Goal: Information Seeking & Learning: Learn about a topic

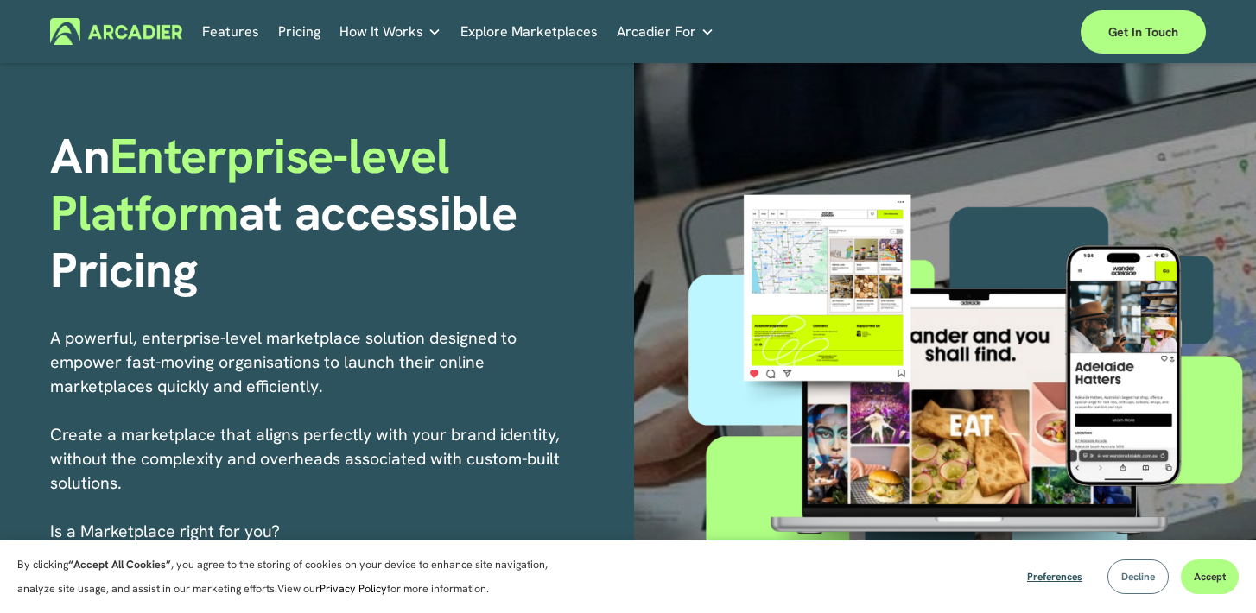
scroll to position [86, 0]
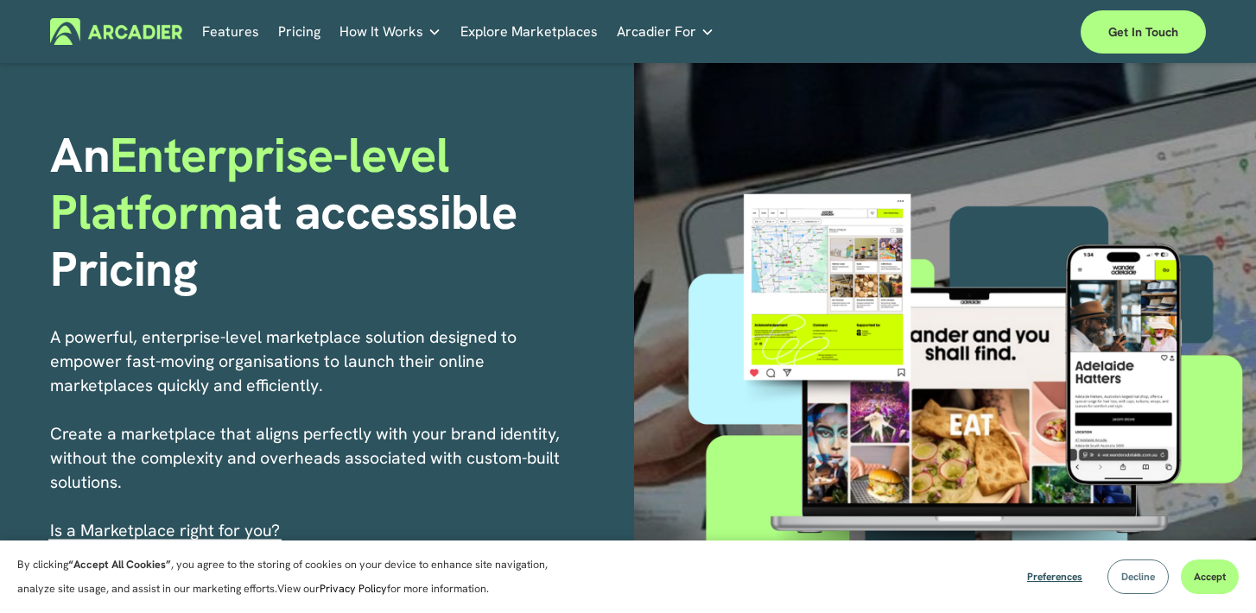
click at [1131, 582] on span "Decline" at bounding box center [1139, 577] width 34 height 14
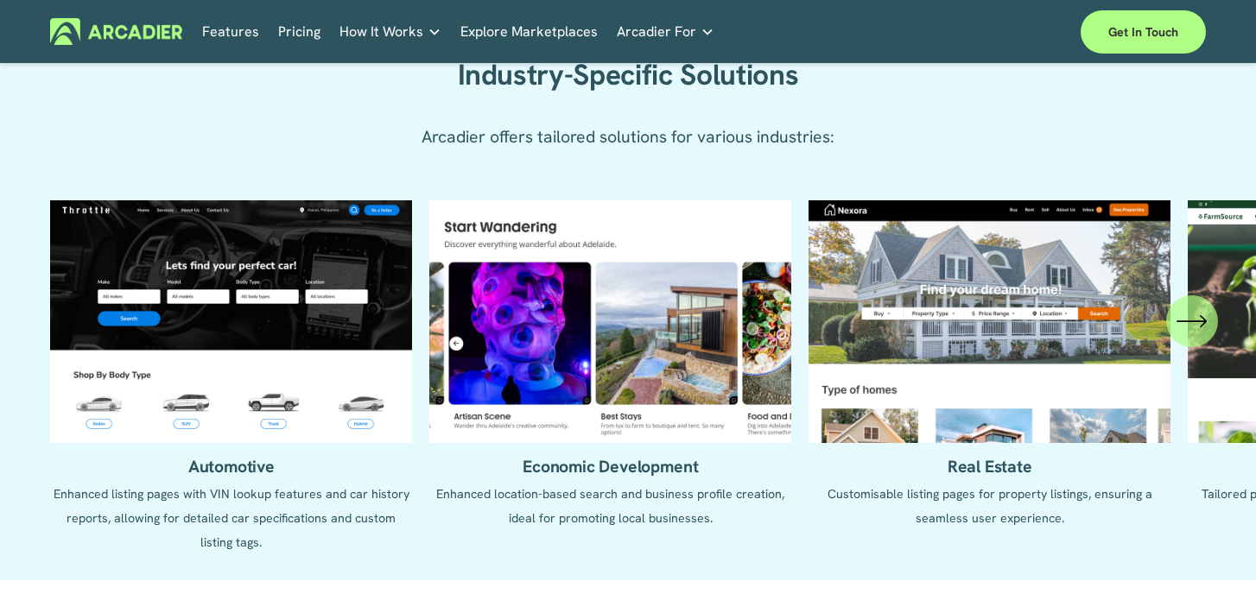
scroll to position [1577, 0]
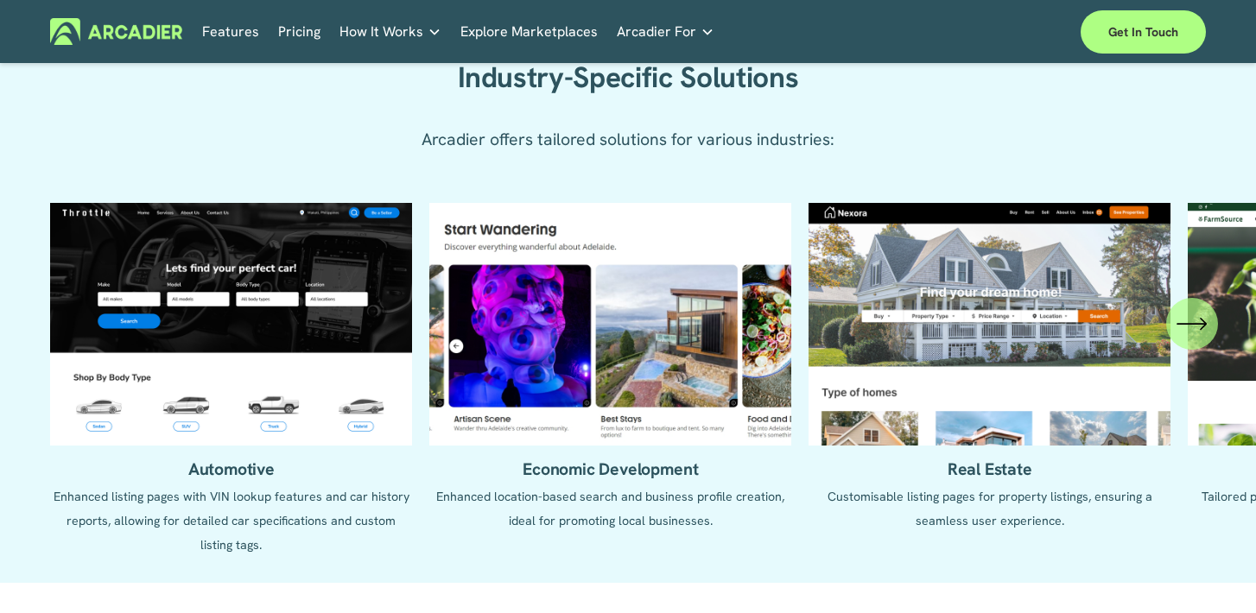
click at [1188, 310] on icon "\a \a \a Next\a \a" at bounding box center [1192, 323] width 31 height 31
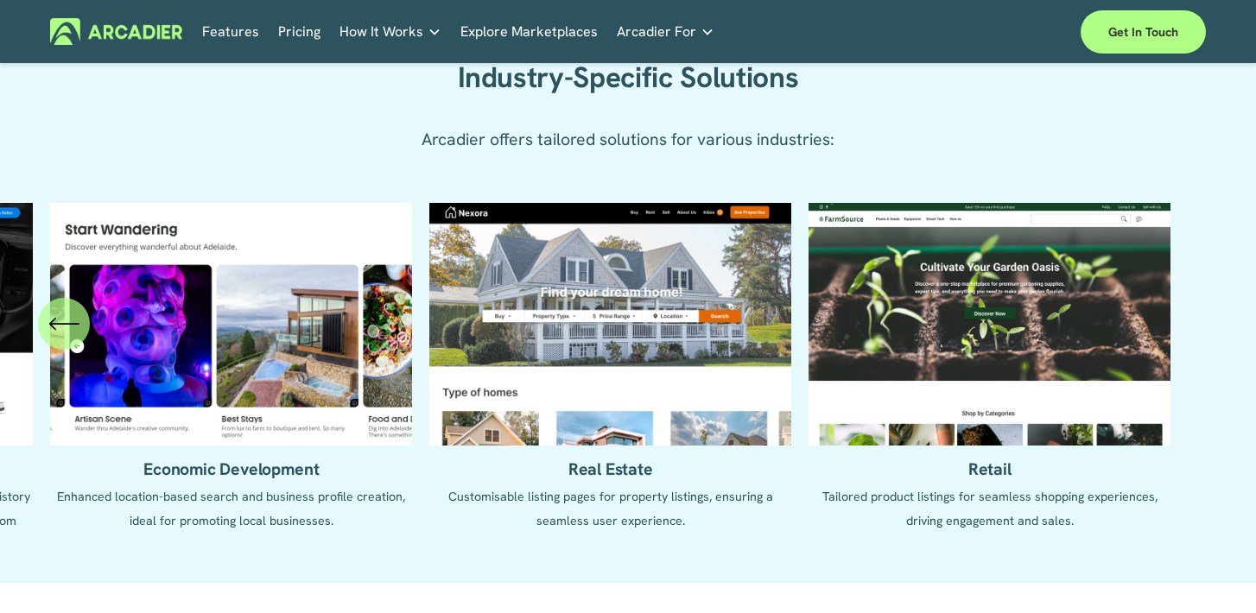
click at [57, 321] on icon "\a \a Previous\a \a \a" at bounding box center [63, 323] width 31 height 31
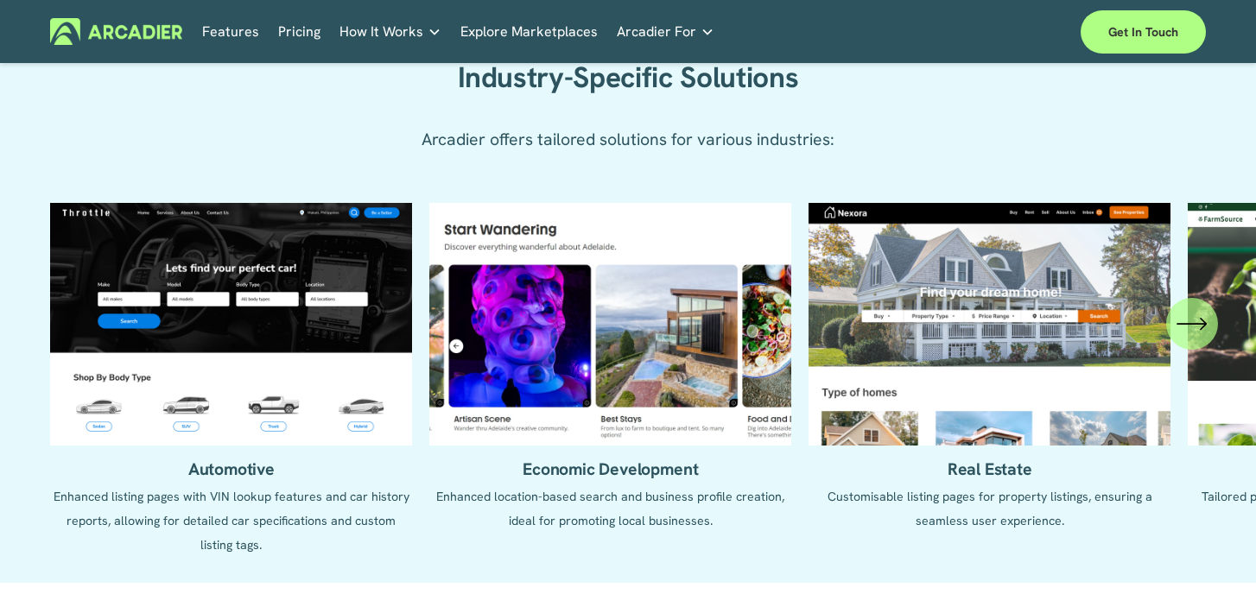
click at [305, 38] on link "Pricing" at bounding box center [299, 31] width 42 height 27
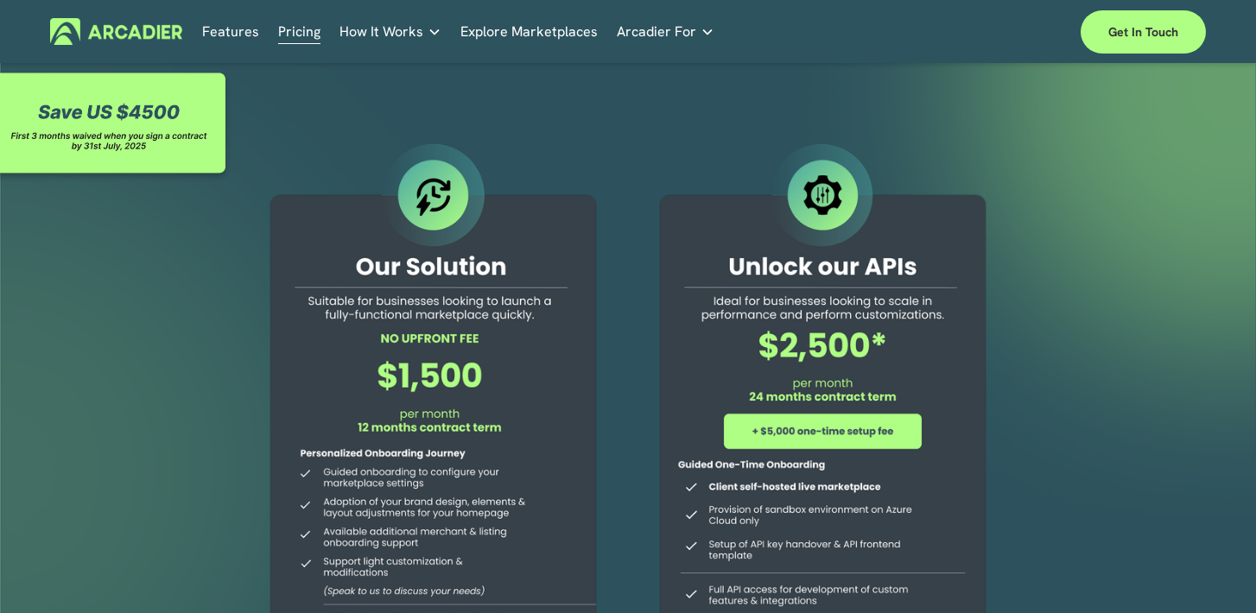
click at [532, 29] on link "Explore Marketplaces" at bounding box center [529, 31] width 137 height 27
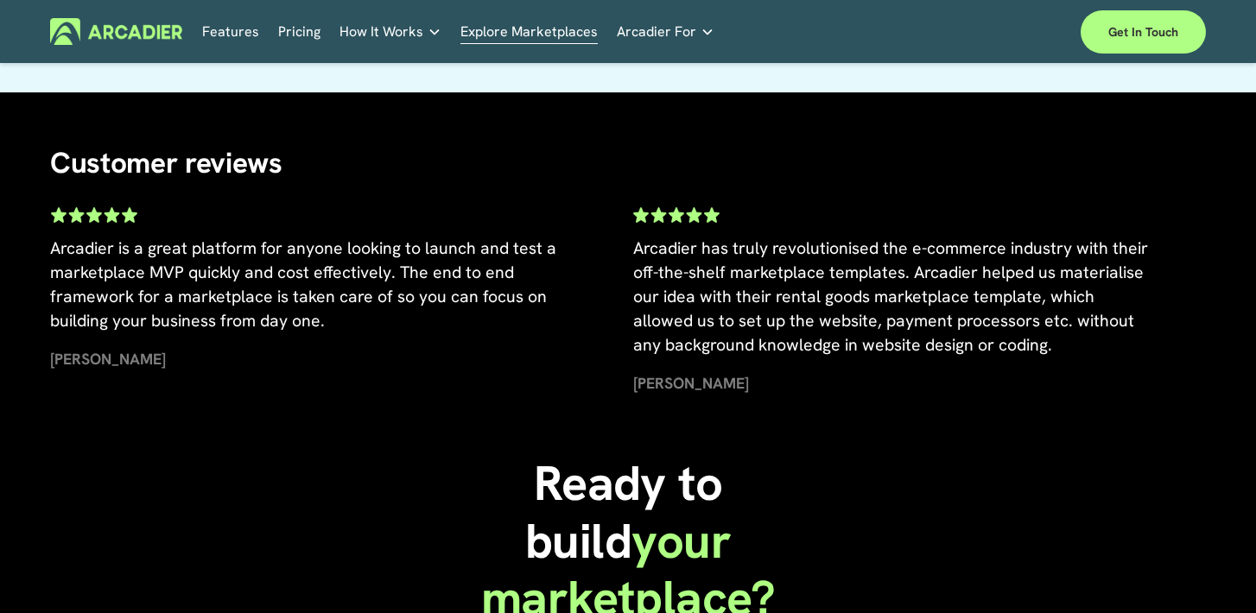
scroll to position [3342, 0]
